Goal: Task Accomplishment & Management: Manage account settings

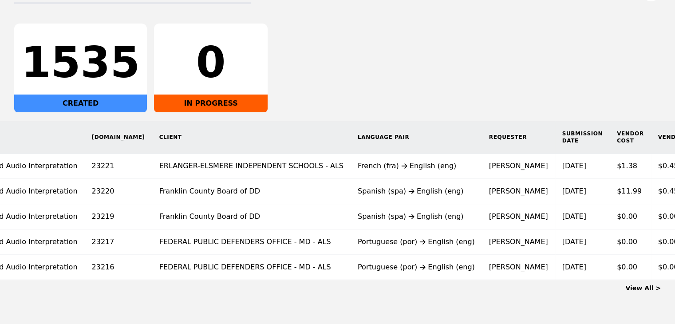
scroll to position [0, 67]
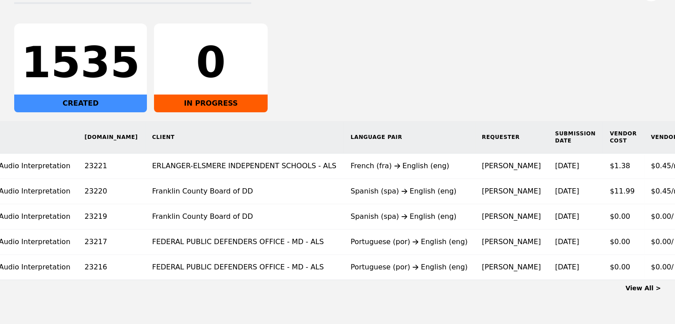
click at [651, 241] on span "$0.00/" at bounding box center [662, 241] width 23 height 8
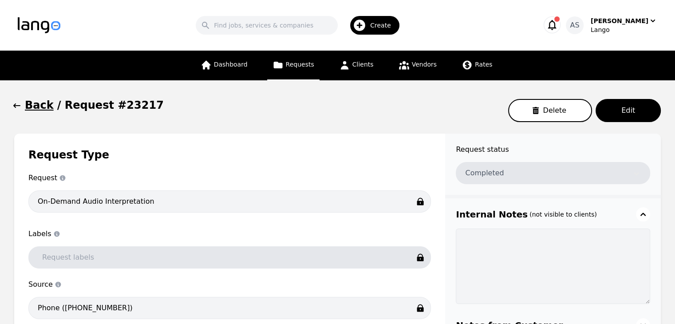
click at [20, 107] on icon "button" at bounding box center [16, 105] width 9 height 9
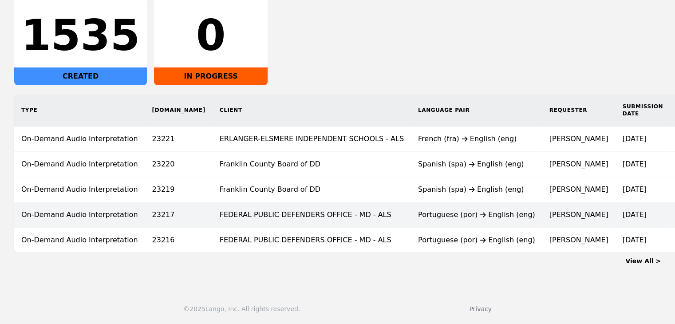
scroll to position [166, 0]
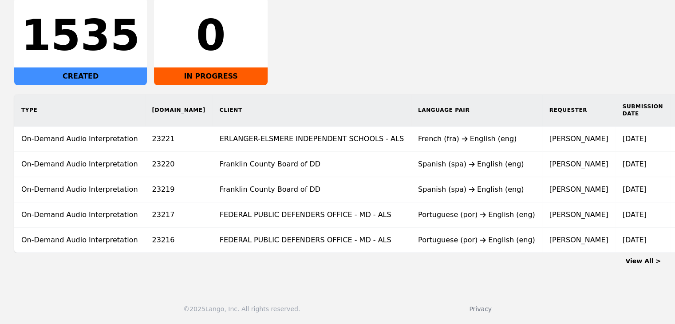
click at [639, 262] on link "View All >" at bounding box center [642, 260] width 35 height 7
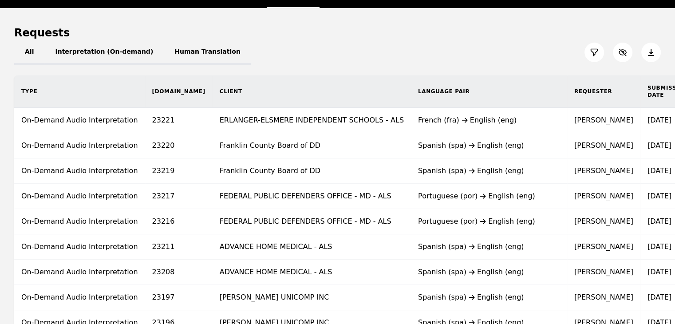
scroll to position [89, 0]
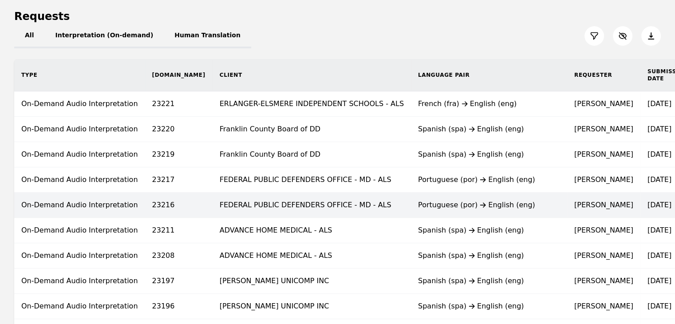
click at [343, 215] on td "FEDERAL PUBLIC DEFENDERS OFFICE - MD - ALS" at bounding box center [311, 205] width 198 height 25
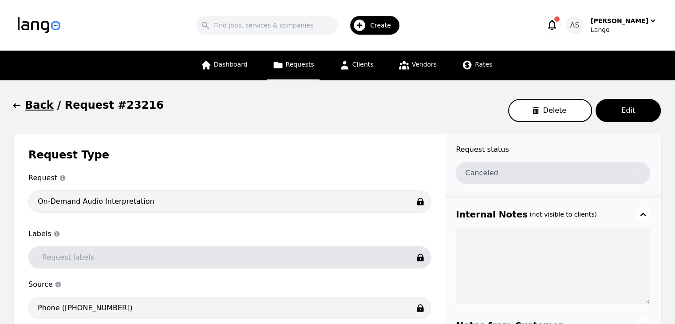
click at [16, 105] on icon "button" at bounding box center [16, 105] width 7 height 4
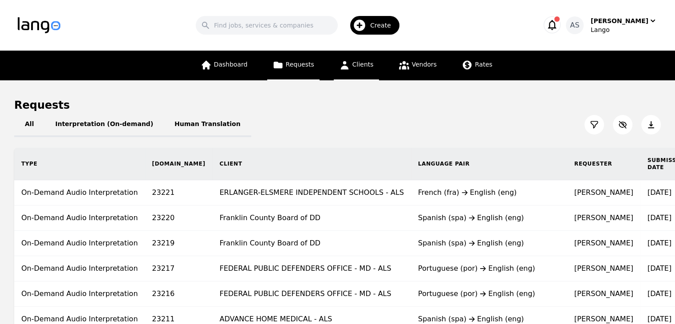
click at [358, 59] on link "Clients" at bounding box center [356, 66] width 45 height 30
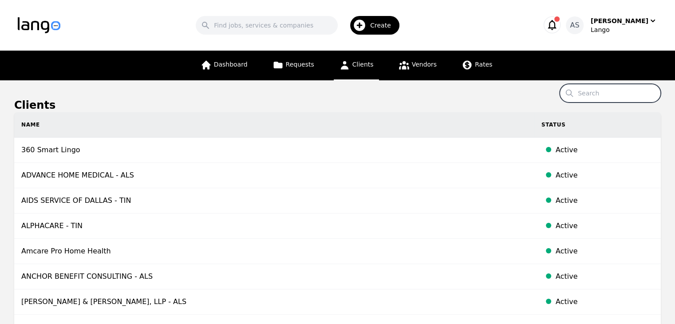
click at [600, 86] on input "Search" at bounding box center [609, 93] width 101 height 19
paste input "Hospice Care of Middletown"
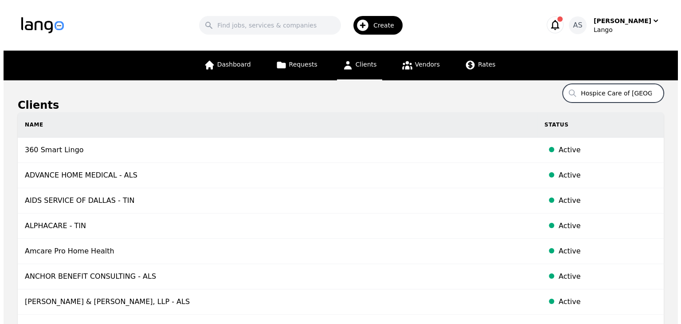
scroll to position [0, 14]
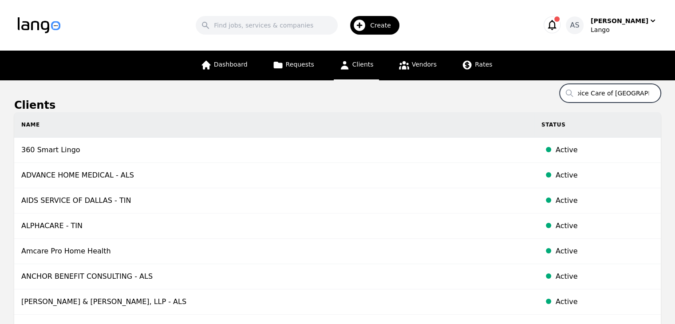
type input "Hospice Care of Middletown"
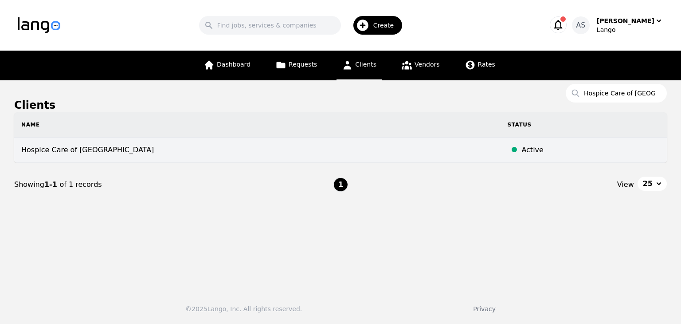
click at [119, 144] on td "Hospice Care of Middletown" at bounding box center [257, 150] width 486 height 25
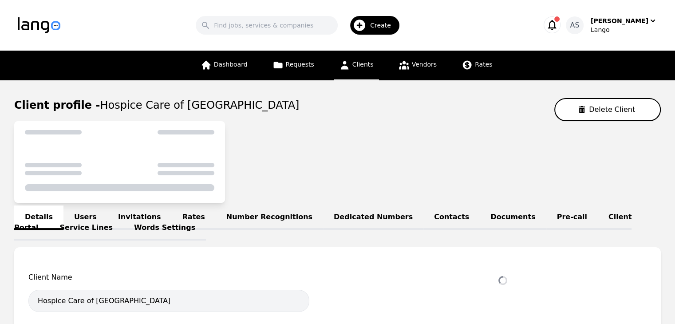
select select "active"
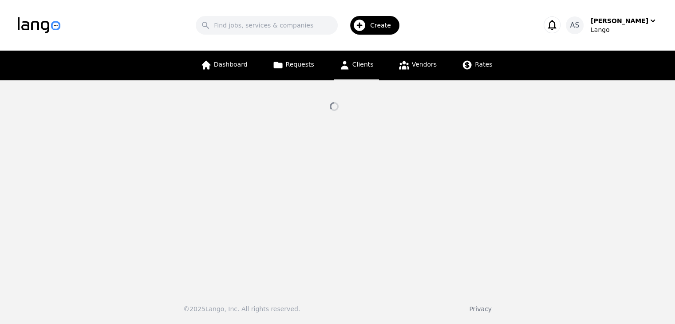
select select "active"
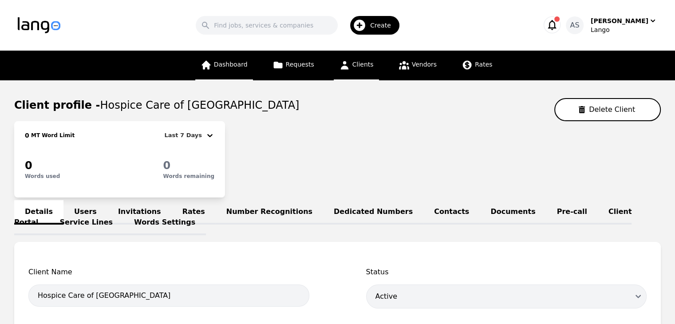
click at [237, 61] on span "Dashboard" at bounding box center [231, 64] width 34 height 7
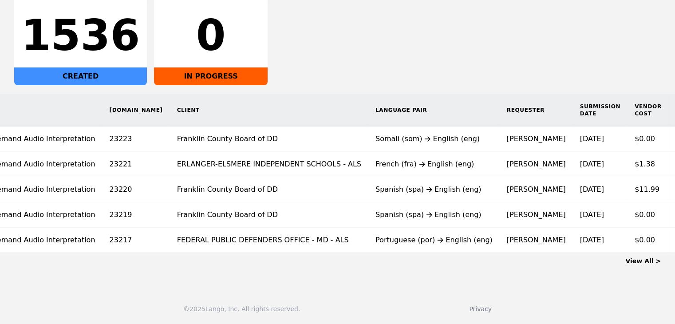
scroll to position [0, 76]
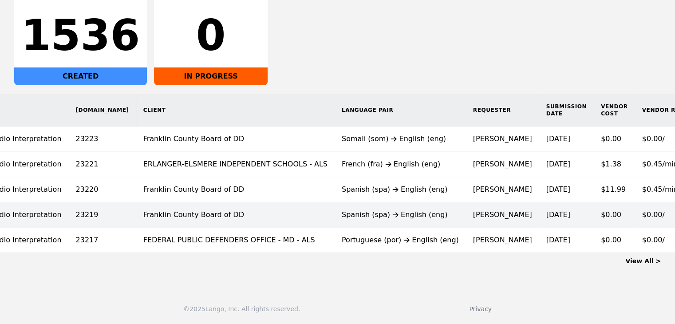
click at [334, 220] on td "Spanish (spa) English (eng)" at bounding box center [399, 214] width 131 height 25
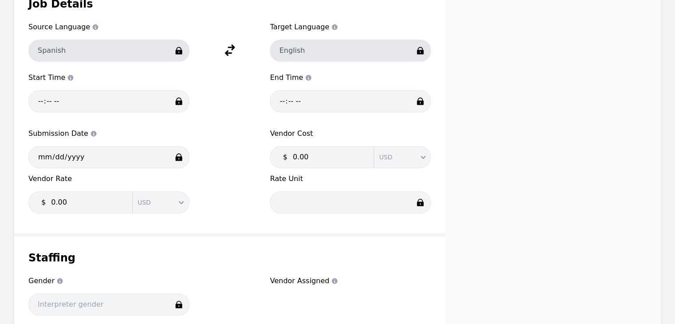
scroll to position [444, 0]
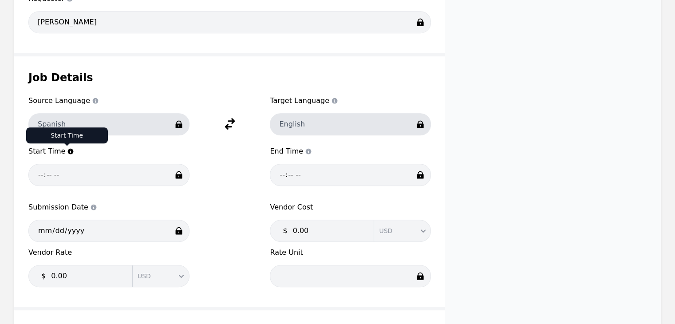
click at [68, 149] on icon at bounding box center [71, 152] width 6 height 6
click at [69, 149] on icon at bounding box center [71, 152] width 6 height 6
click at [69, 151] on icon at bounding box center [71, 152] width 6 height 6
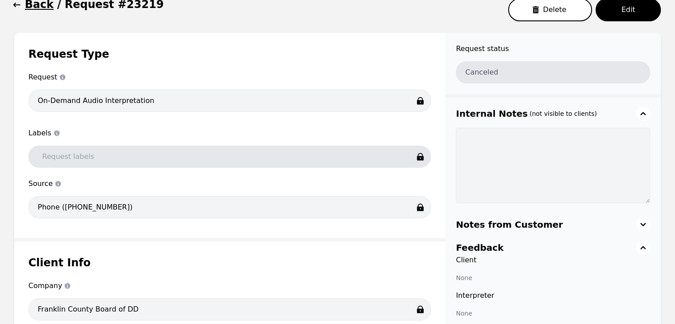
click at [20, 6] on icon "button" at bounding box center [16, 4] width 9 height 9
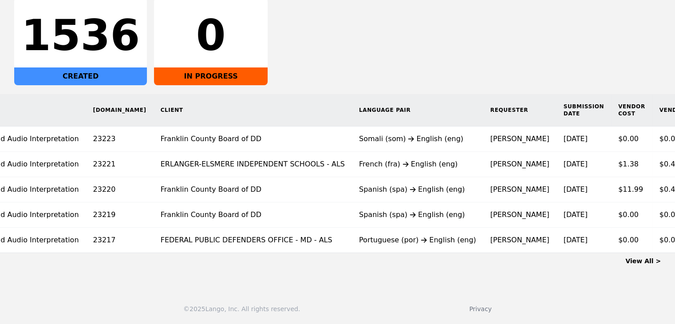
scroll to position [0, 60]
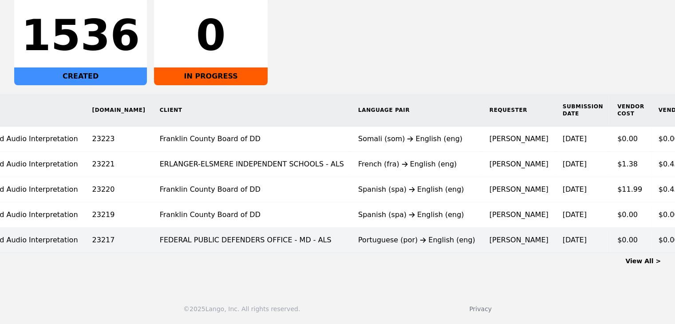
click at [482, 232] on td "Raquel Bowley" at bounding box center [518, 240] width 73 height 25
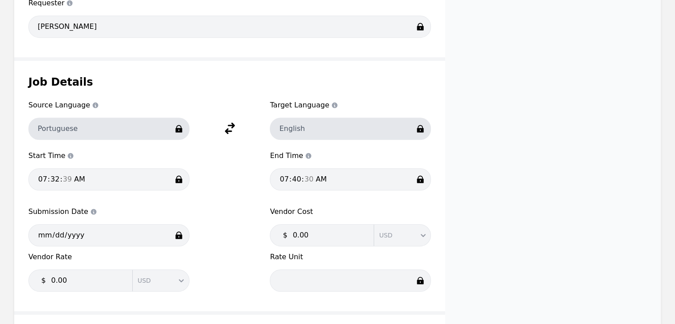
scroll to position [43, 0]
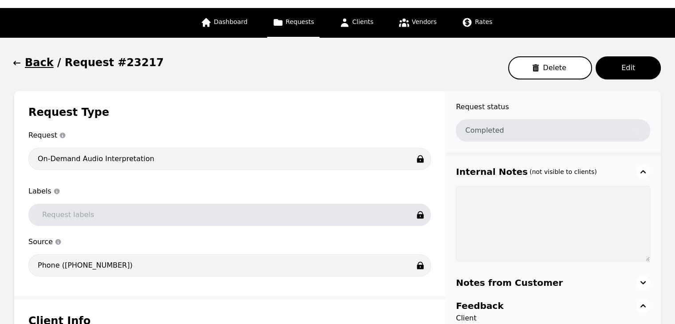
click at [17, 64] on icon "button" at bounding box center [16, 63] width 9 height 9
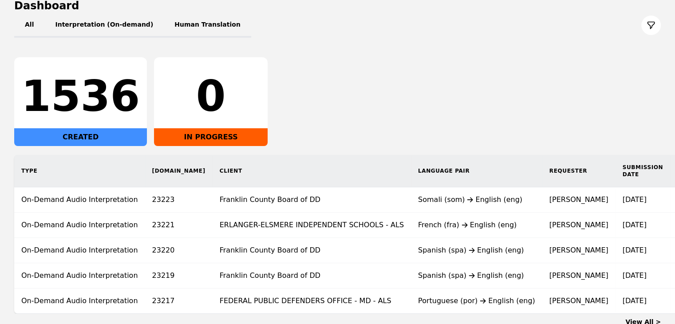
scroll to position [166, 0]
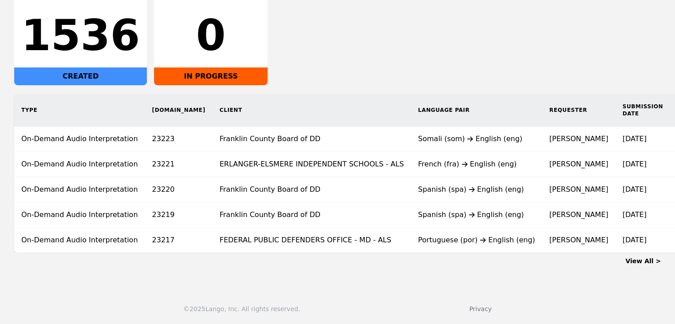
click at [637, 261] on link "View All >" at bounding box center [642, 260] width 35 height 7
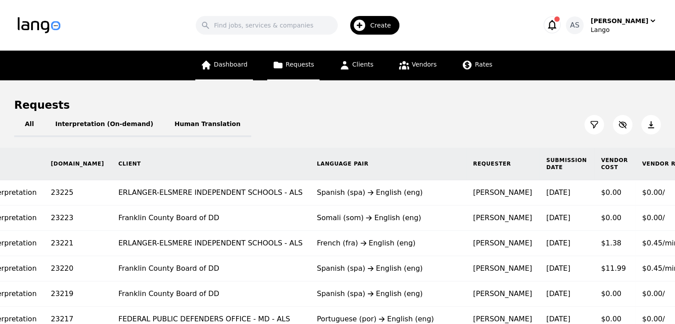
click at [245, 66] on span "Dashboard" at bounding box center [231, 64] width 34 height 7
